Goal: Information Seeking & Learning: Learn about a topic

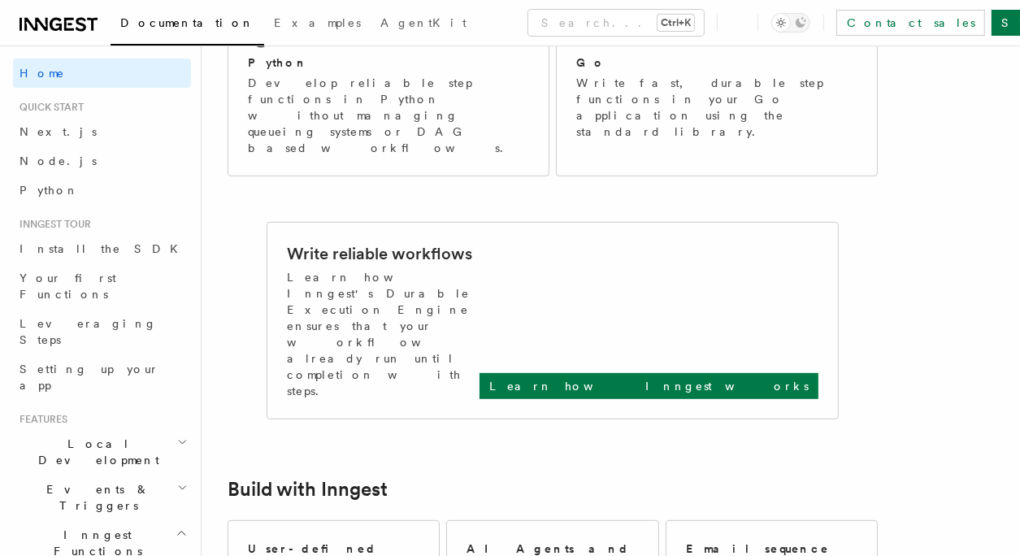
scroll to position [429, 0]
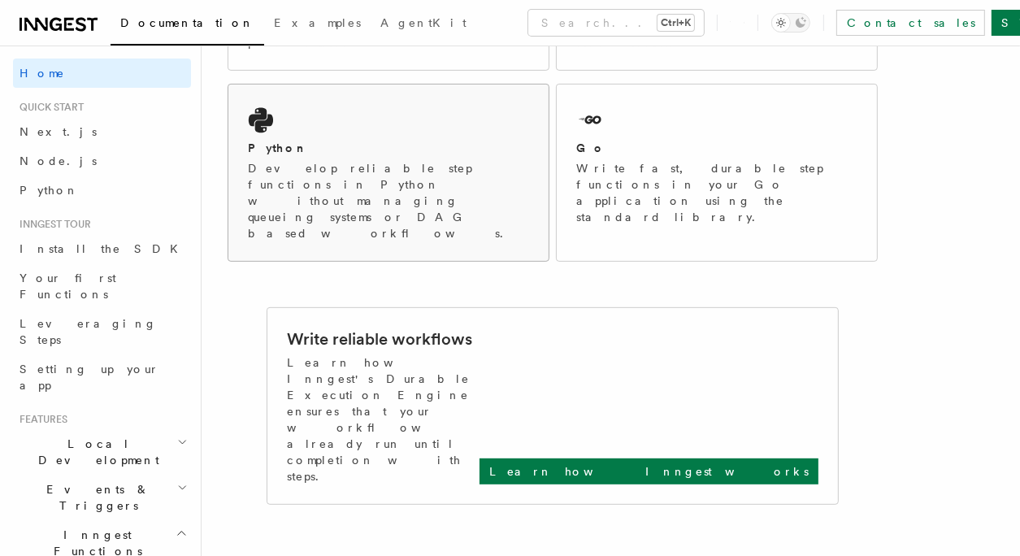
click at [395, 160] on p "Develop reliable step functions in Python without managing queueing systems or …" at bounding box center [388, 200] width 281 height 81
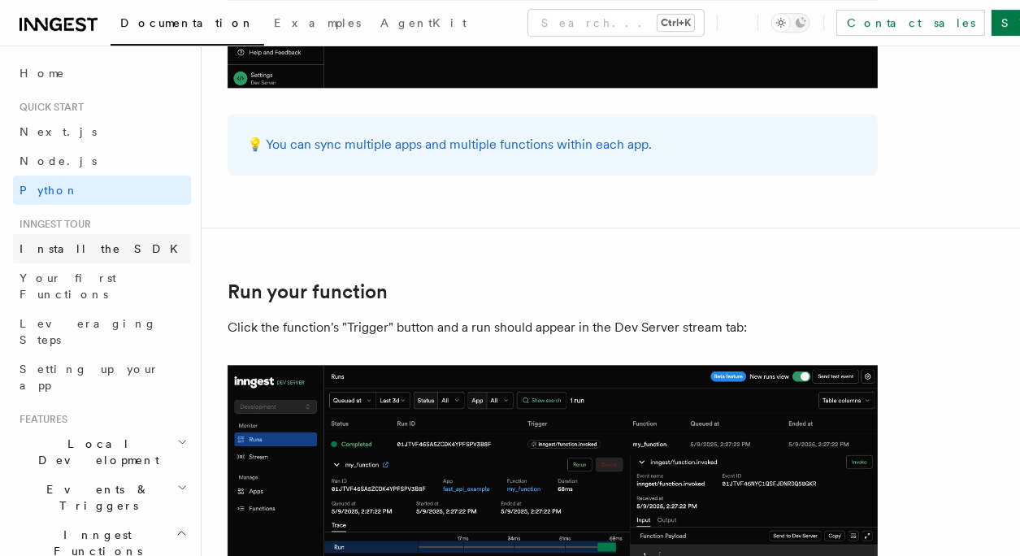
scroll to position [3036, 0]
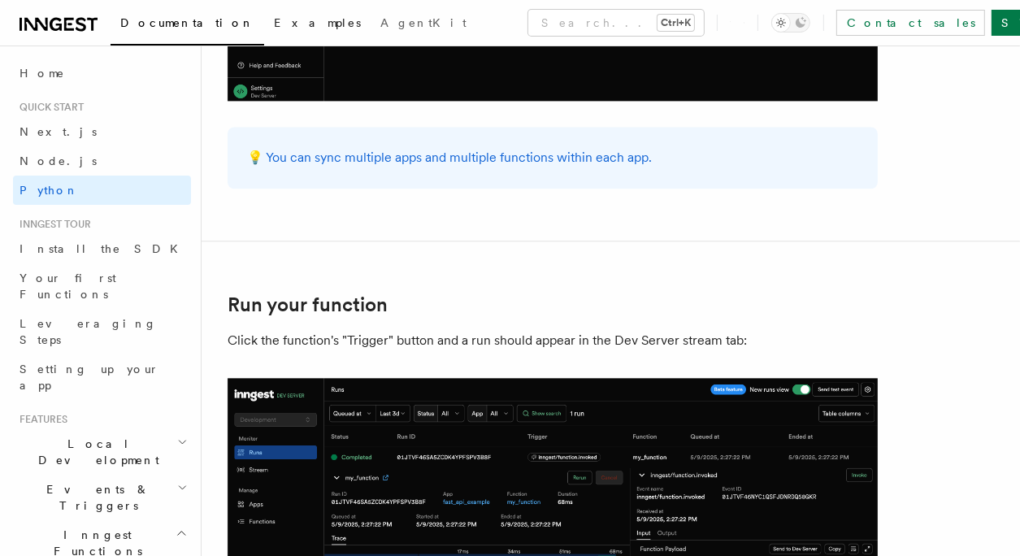
click at [274, 21] on span "Examples" at bounding box center [317, 22] width 87 height 13
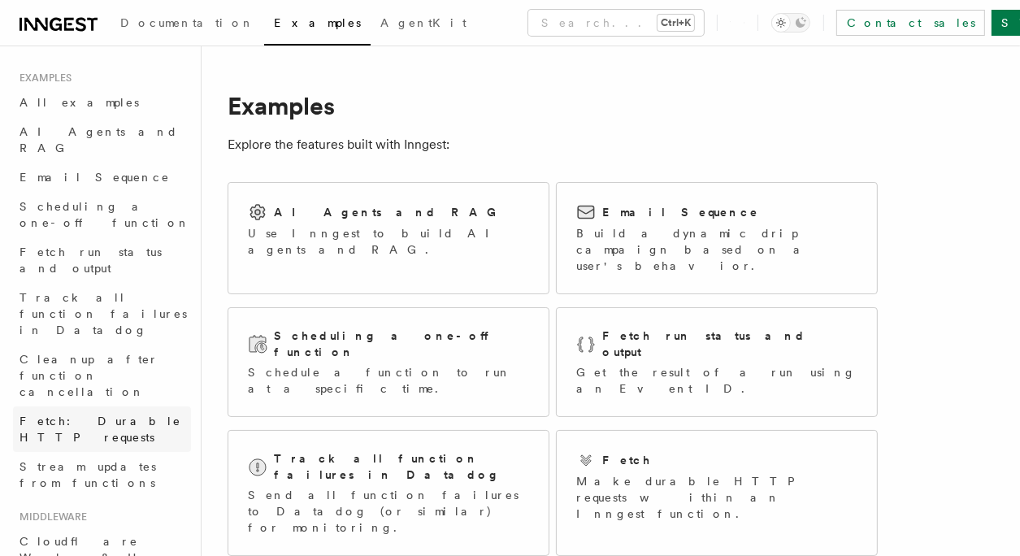
click at [132, 414] on span "Fetch: Durable HTTP requests" at bounding box center [101, 428] width 162 height 29
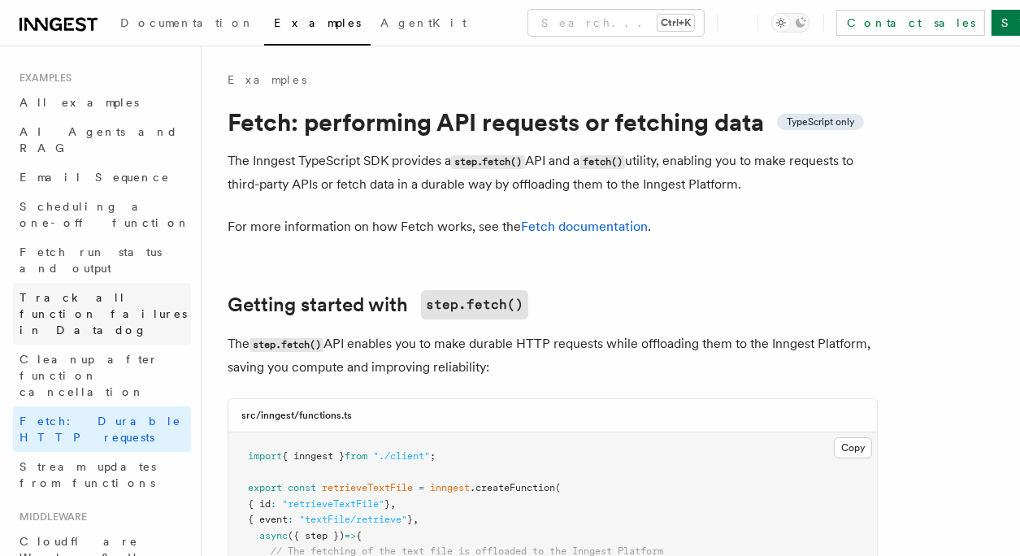
click at [119, 291] on span "Track all function failures in Datadog" at bounding box center [103, 314] width 167 height 46
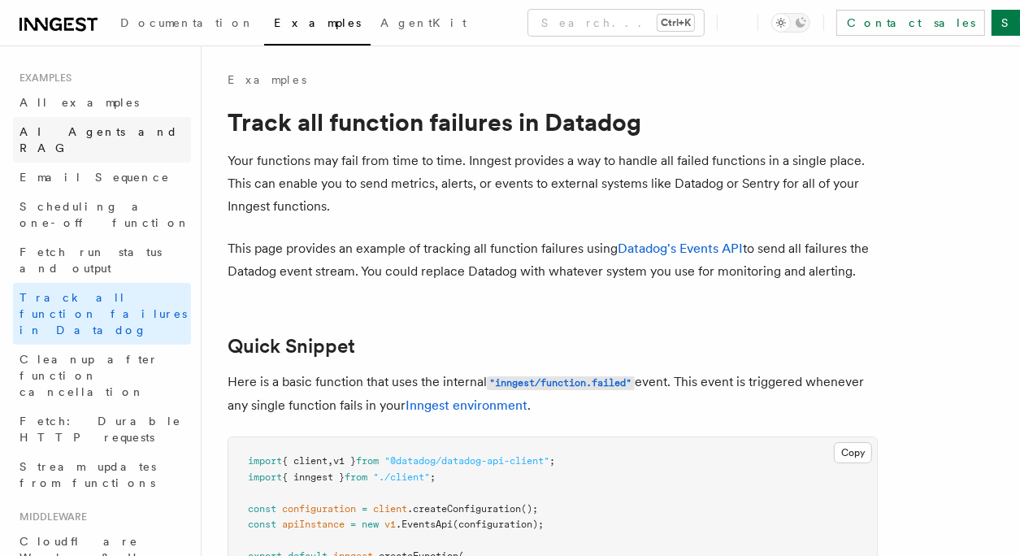
click at [76, 137] on span "AI Agents and RAG" at bounding box center [99, 139] width 158 height 29
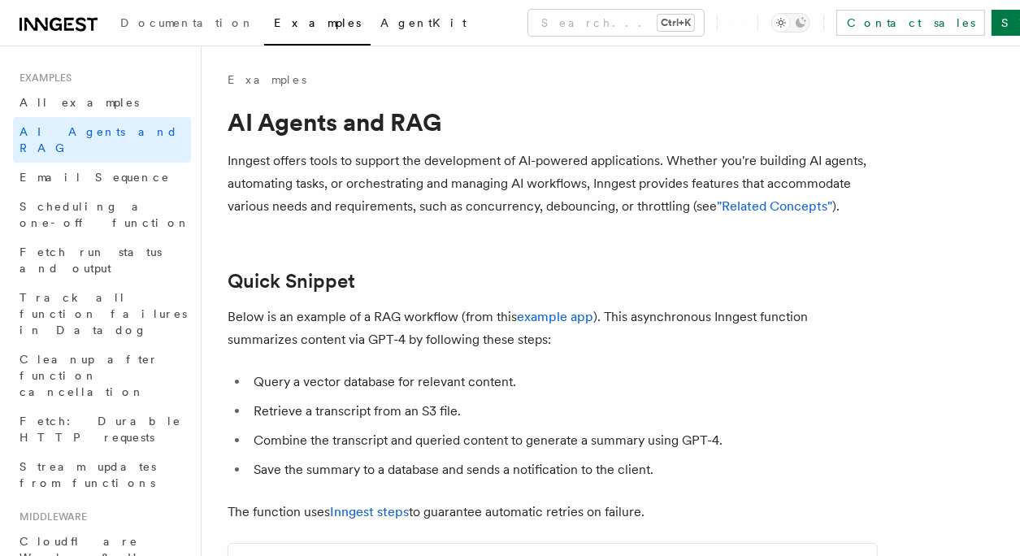
click at [371, 32] on link "AgentKit" at bounding box center [424, 24] width 106 height 39
